Goal: Task Accomplishment & Management: Manage account settings

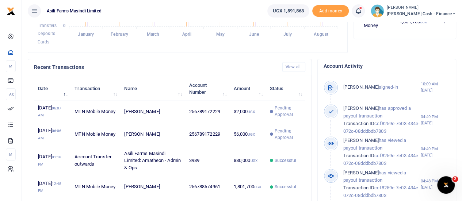
scroll to position [219, 0]
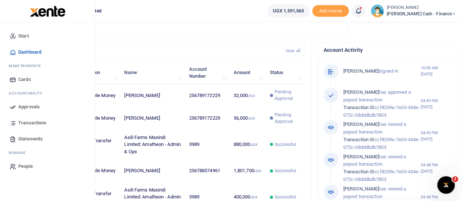
click at [23, 110] on span "Approvals" at bounding box center [29, 106] width 22 height 7
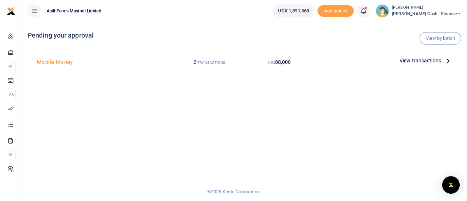
click at [448, 60] on icon at bounding box center [448, 61] width 8 height 8
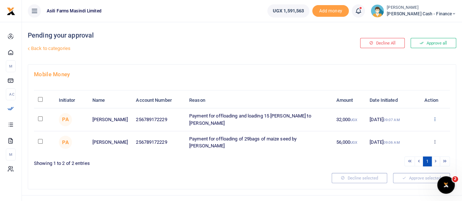
click at [436, 119] on icon at bounding box center [434, 118] width 5 height 5
click at [407, 161] on link "Details" at bounding box center [408, 163] width 58 height 10
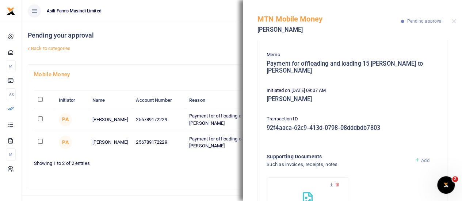
scroll to position [107, 0]
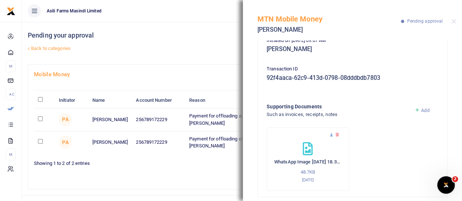
click at [331, 132] on icon at bounding box center [331, 134] width 5 height 5
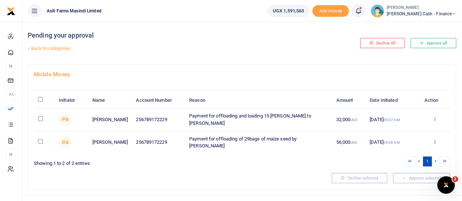
click at [436, 139] on icon at bounding box center [434, 141] width 5 height 5
click at [394, 188] on link "Details" at bounding box center [408, 185] width 58 height 10
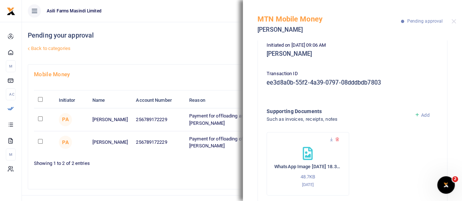
scroll to position [114, 0]
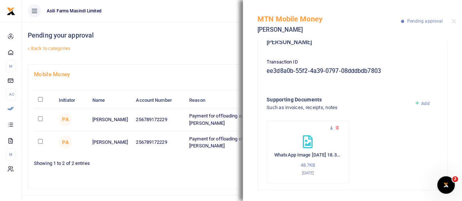
click at [330, 128] on icon at bounding box center [331, 128] width 5 height 5
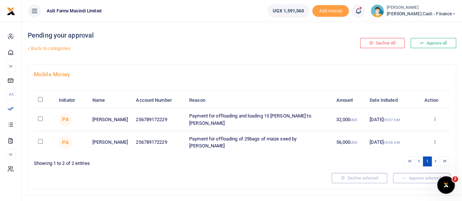
click at [38, 100] on input "\a \a : activate to sort column descending" at bounding box center [40, 99] width 5 height 5
checkbox input "true"
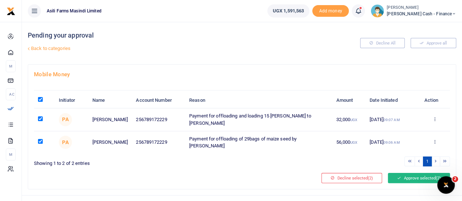
click at [411, 173] on button "Approve selected (2)" at bounding box center [419, 178] width 62 height 10
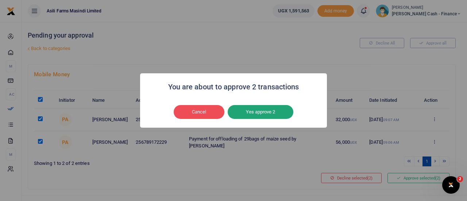
click at [256, 113] on button "Yes approve 2" at bounding box center [261, 112] width 66 height 14
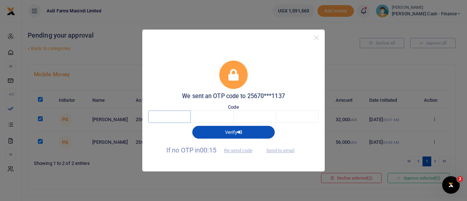
click at [176, 114] on input "text" at bounding box center [169, 117] width 43 height 12
type input "6"
type input "2"
type input "1"
type input "4"
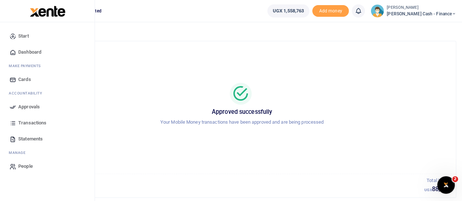
click at [34, 108] on span "Approvals" at bounding box center [29, 106] width 22 height 7
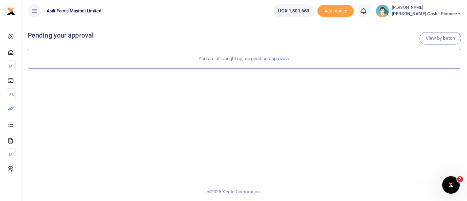
click at [437, 9] on small "[PERSON_NAME]" at bounding box center [426, 8] width 69 height 6
click at [437, 26] on link "Switch accounts" at bounding box center [409, 27] width 58 height 10
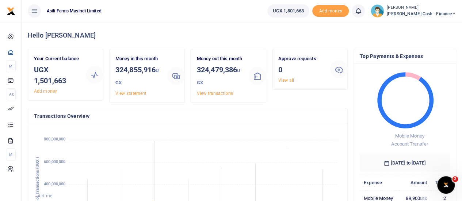
click at [440, 17] on span "[PERSON_NAME] Cash - Finance" at bounding box center [421, 14] width 69 height 7
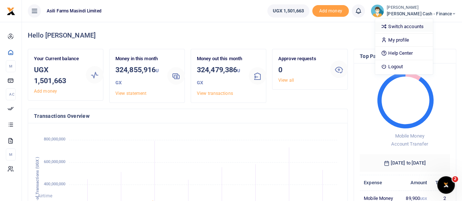
click at [418, 26] on link "Switch accounts" at bounding box center [404, 27] width 58 height 10
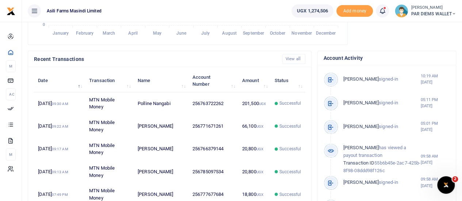
scroll to position [219, 0]
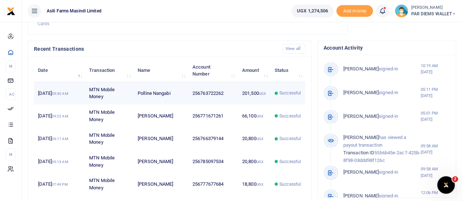
click at [258, 102] on td "201,500 UGX" at bounding box center [254, 93] width 32 height 23
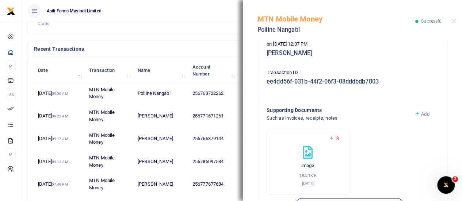
scroll to position [231, 0]
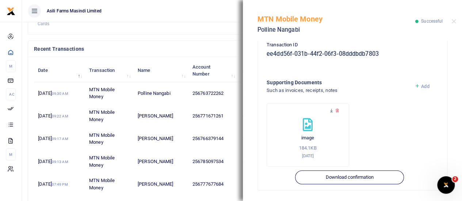
click at [331, 108] on icon at bounding box center [331, 110] width 5 height 5
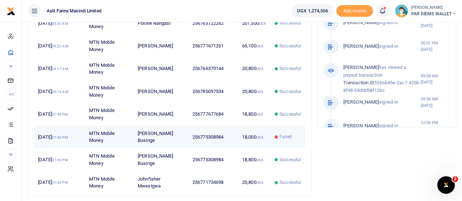
scroll to position [280, 0]
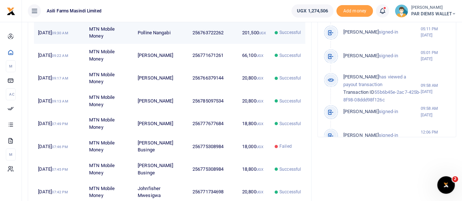
click at [160, 41] on td "Polline Nangabi" at bounding box center [161, 33] width 55 height 23
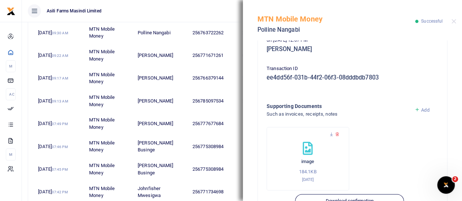
scroll to position [231, 0]
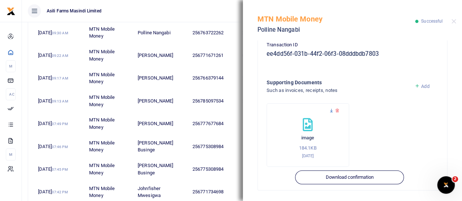
click at [331, 110] on icon at bounding box center [331, 110] width 5 height 5
